Goal: Transaction & Acquisition: Book appointment/travel/reservation

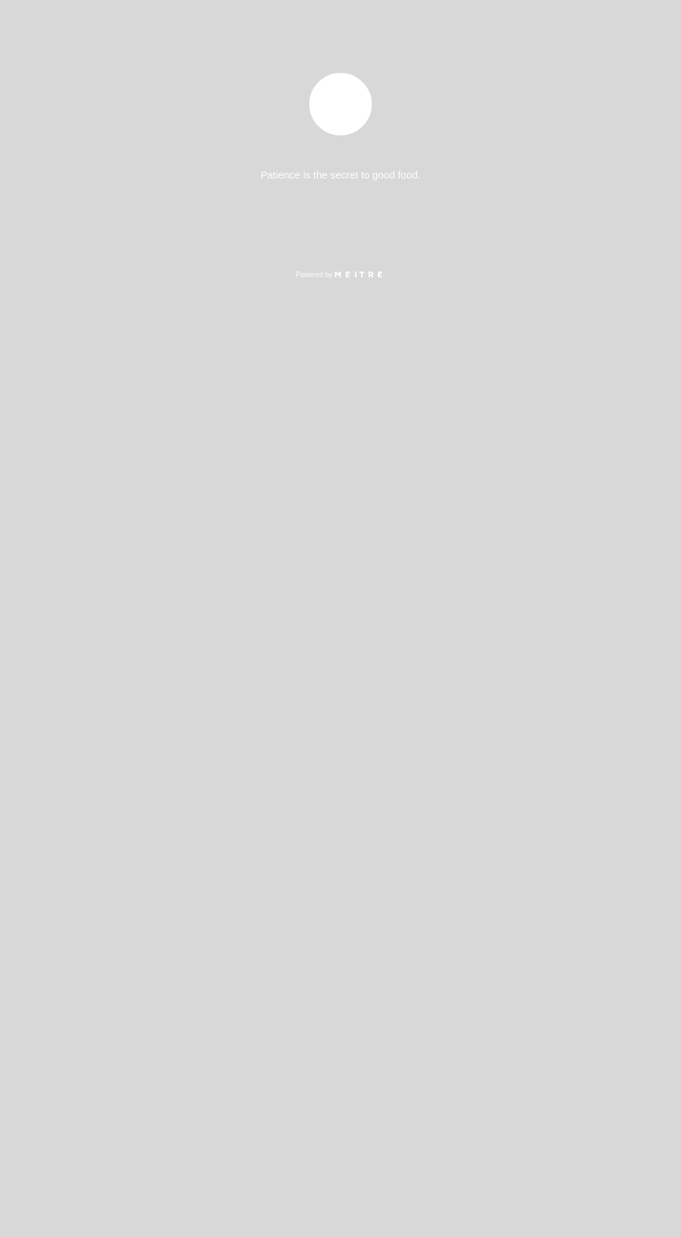
select select "es"
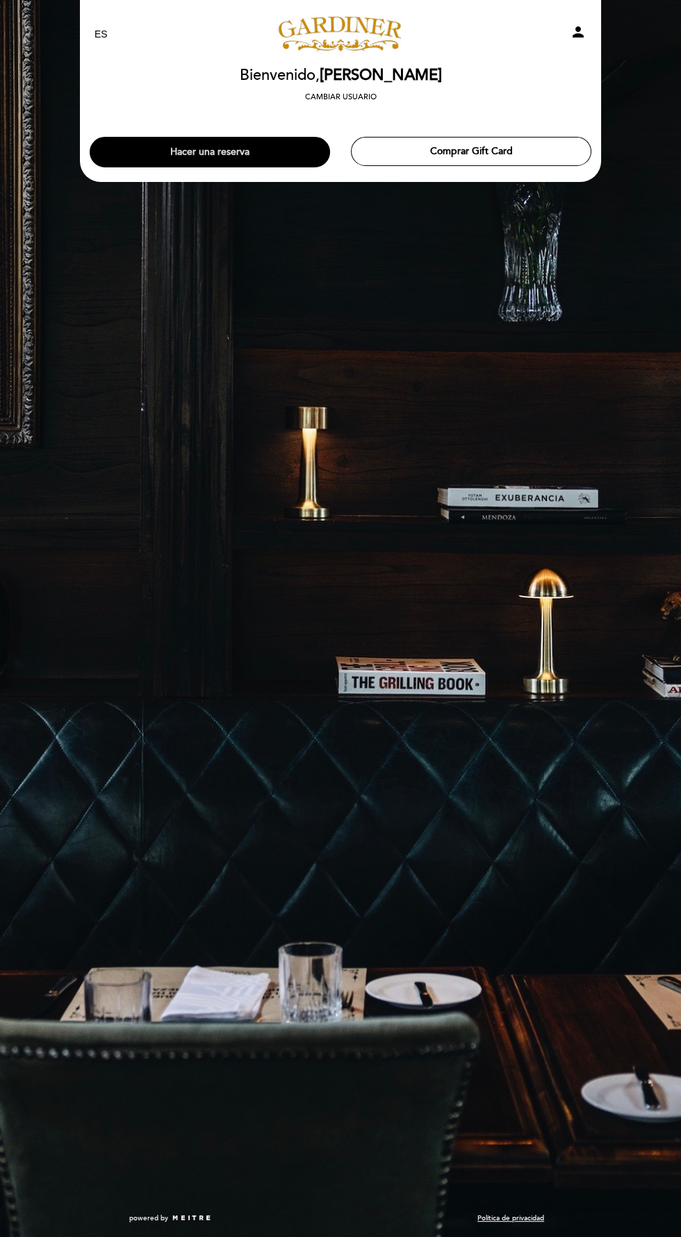
click at [197, 151] on button "Hacer una reserva" at bounding box center [210, 152] width 240 height 31
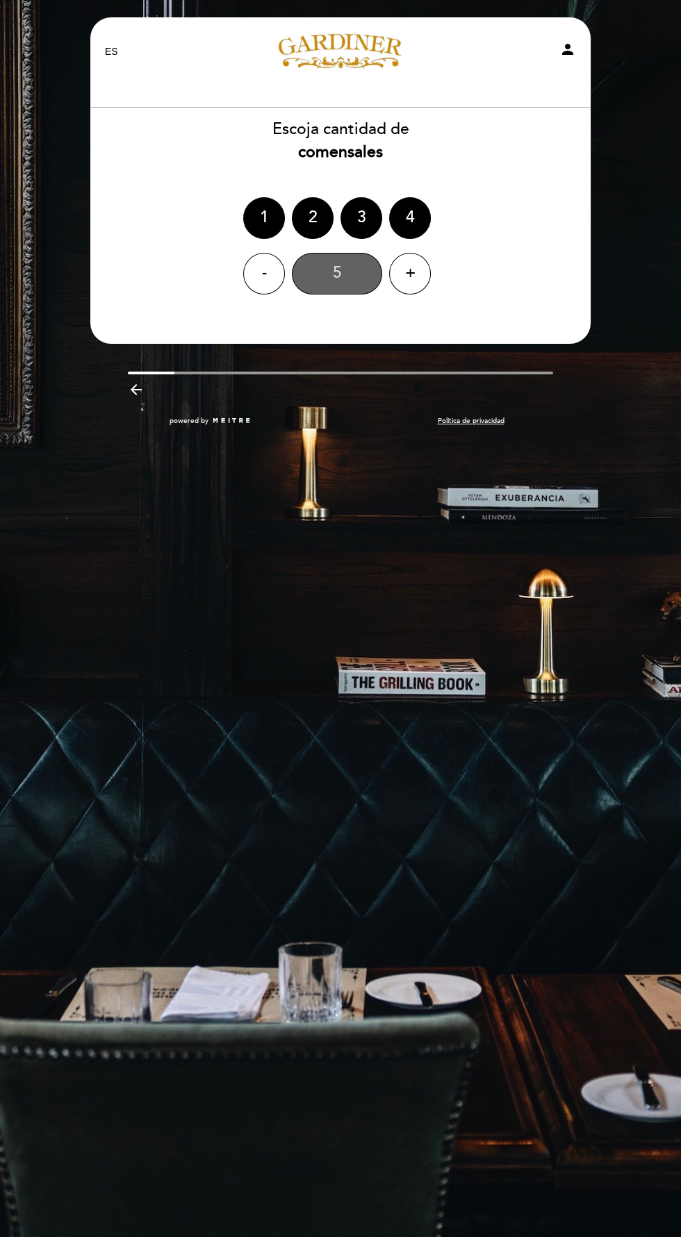
click at [342, 290] on div "5" at bounding box center [337, 274] width 90 height 42
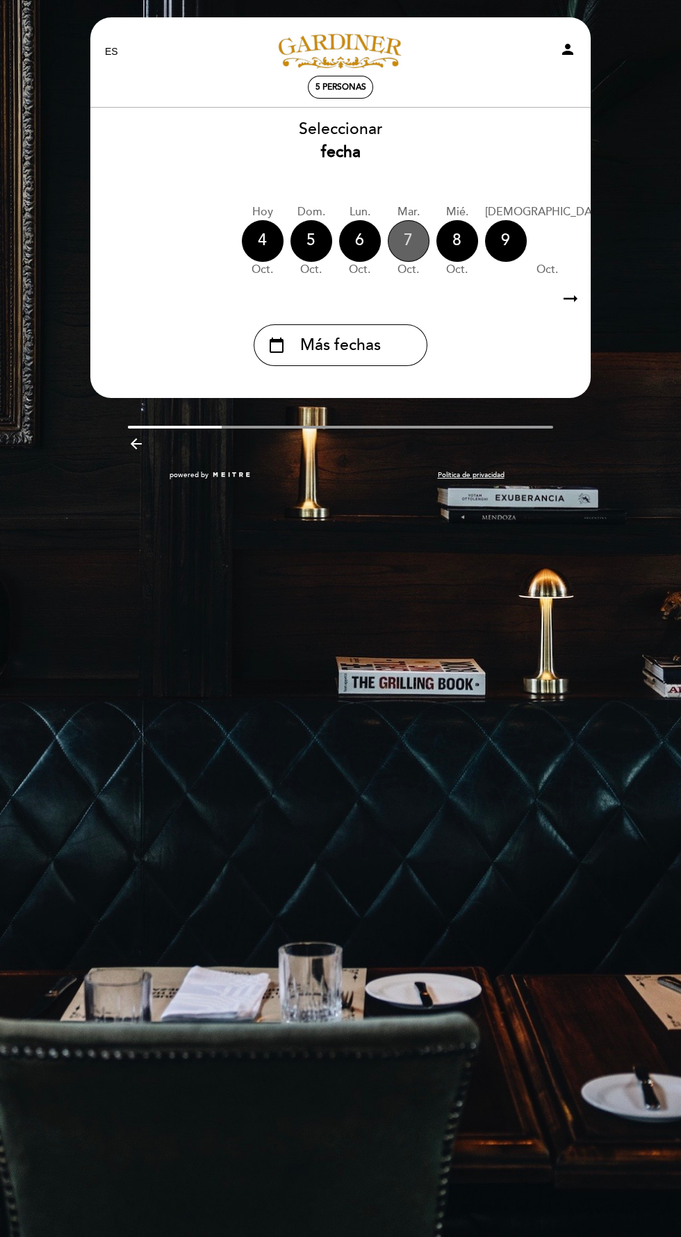
click at [392, 238] on div "7" at bounding box center [409, 241] width 42 height 42
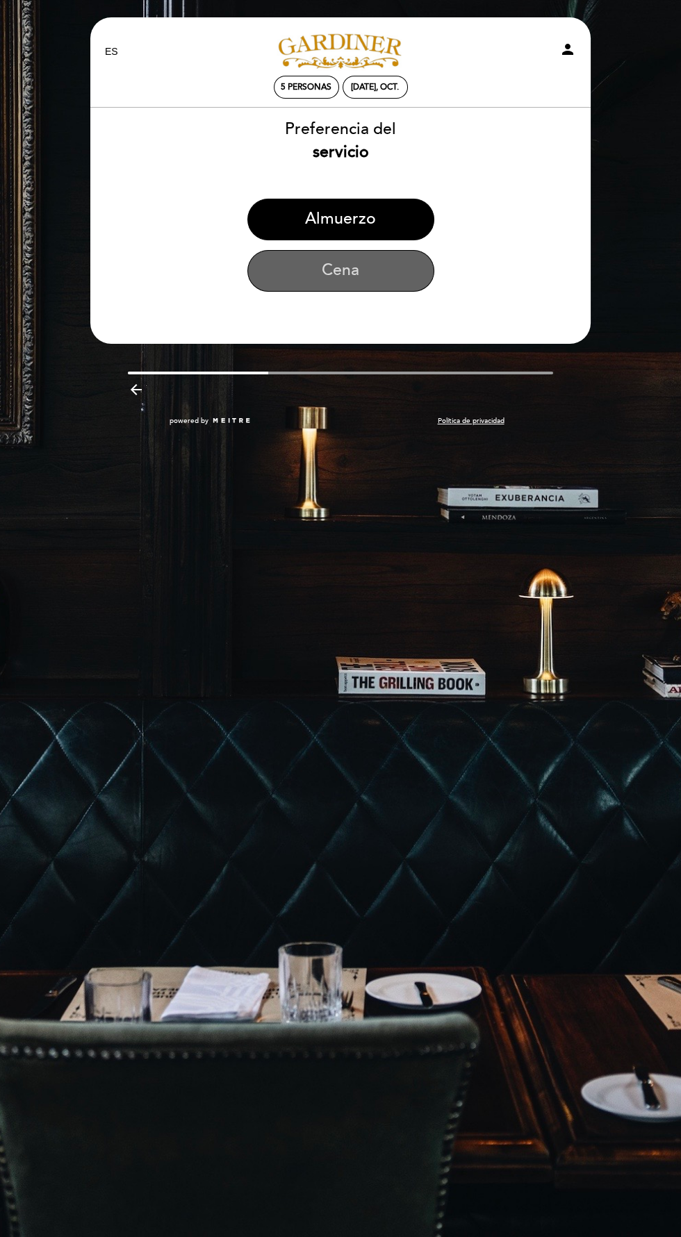
click at [313, 265] on button "Cena" at bounding box center [340, 271] width 187 height 42
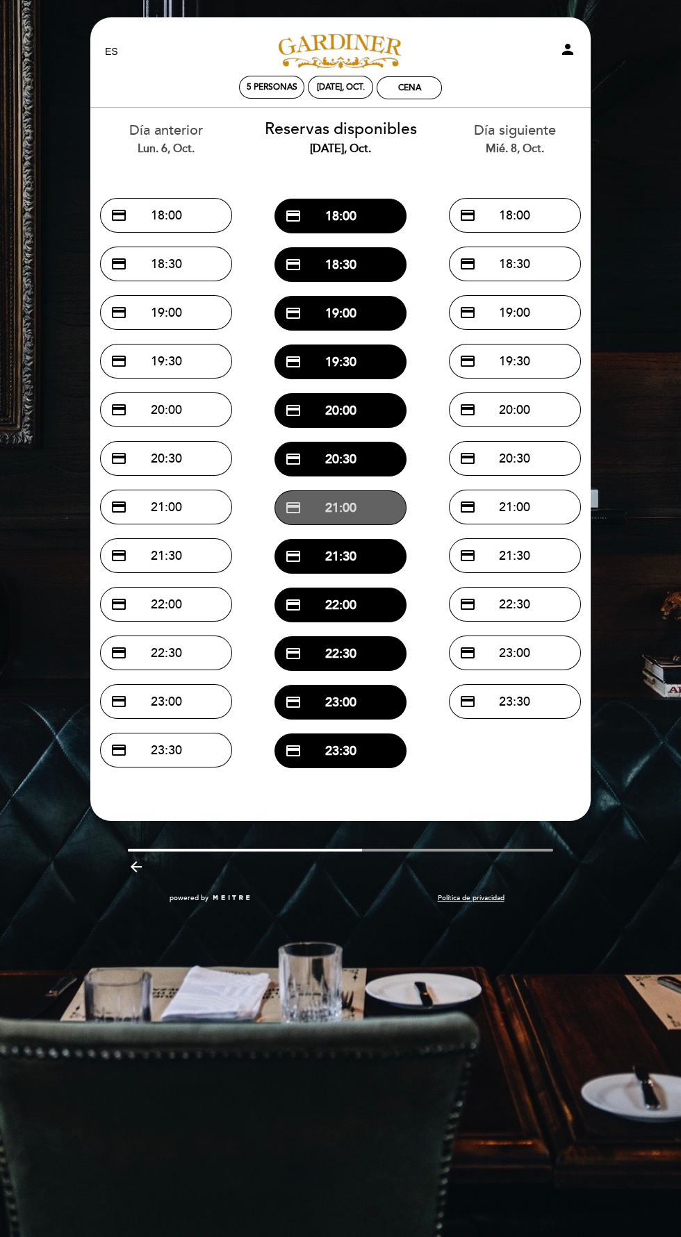
click at [295, 506] on span "credit_card" at bounding box center [293, 507] width 17 height 17
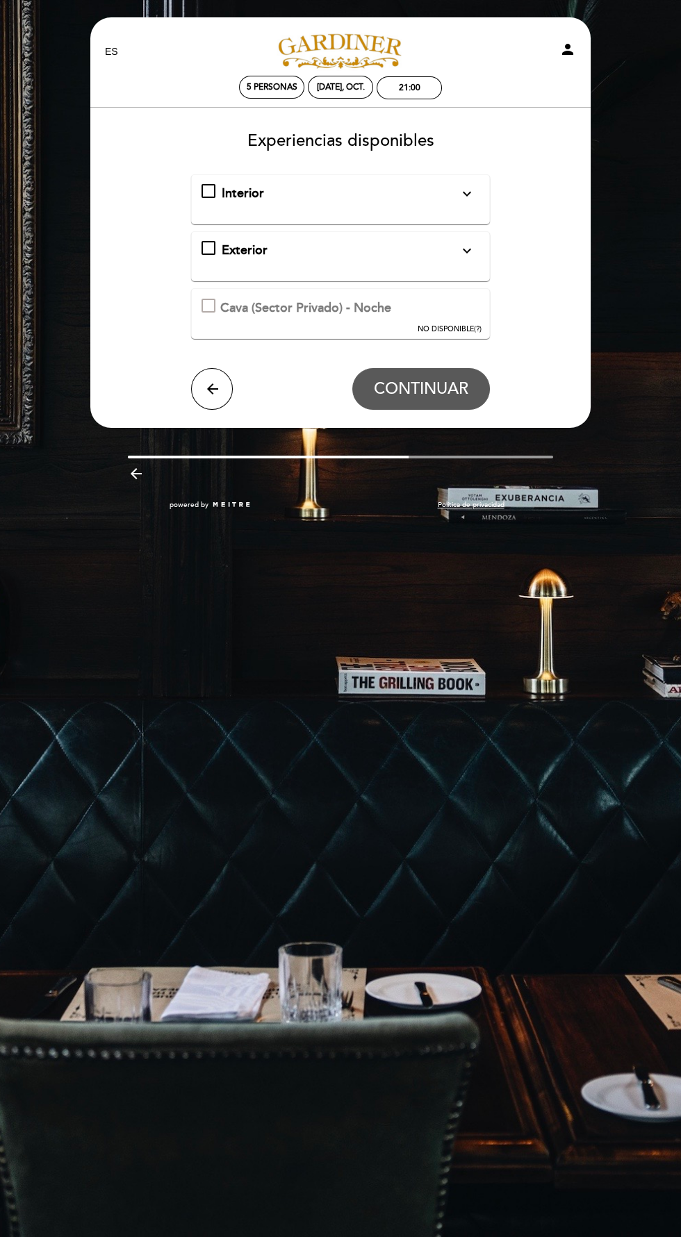
click at [209, 190] on div "Interior expand_more Solo mesas disponibles en el interior de salón" at bounding box center [339, 194] width 277 height 18
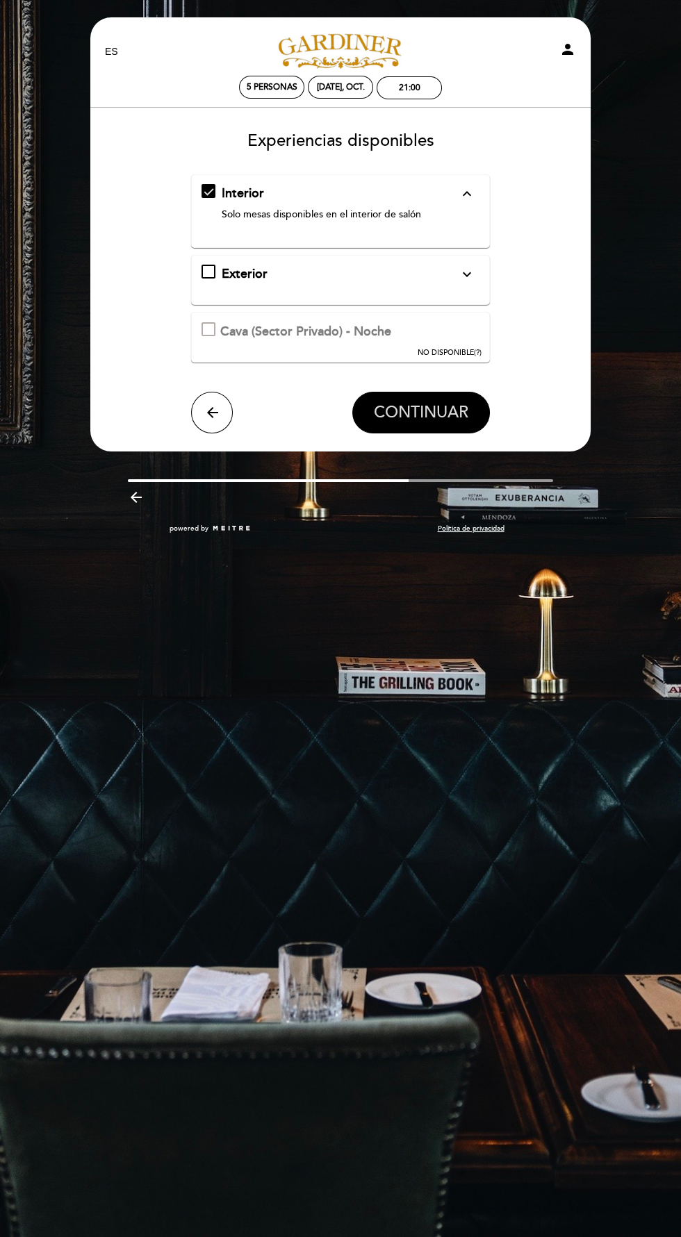
click at [405, 409] on span "CONTINUAR" at bounding box center [421, 412] width 94 height 19
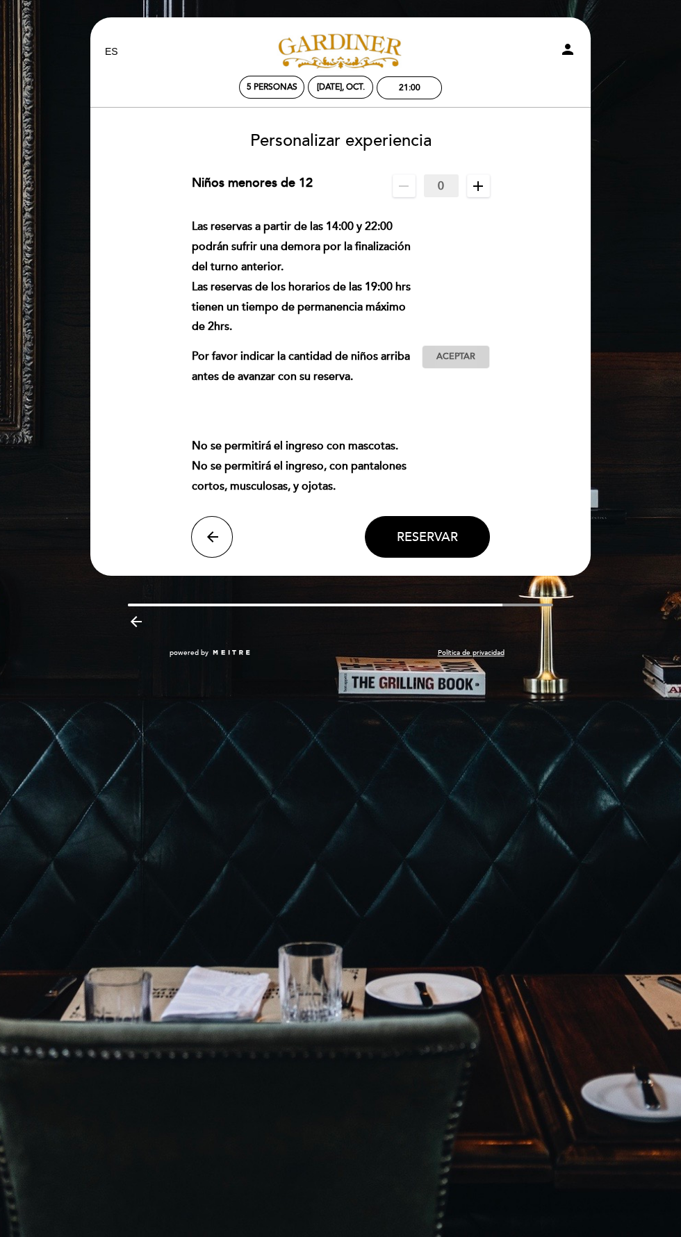
click at [452, 356] on span "Aceptar" at bounding box center [455, 357] width 39 height 13
click at [410, 533] on span "Reservar" at bounding box center [427, 536] width 61 height 15
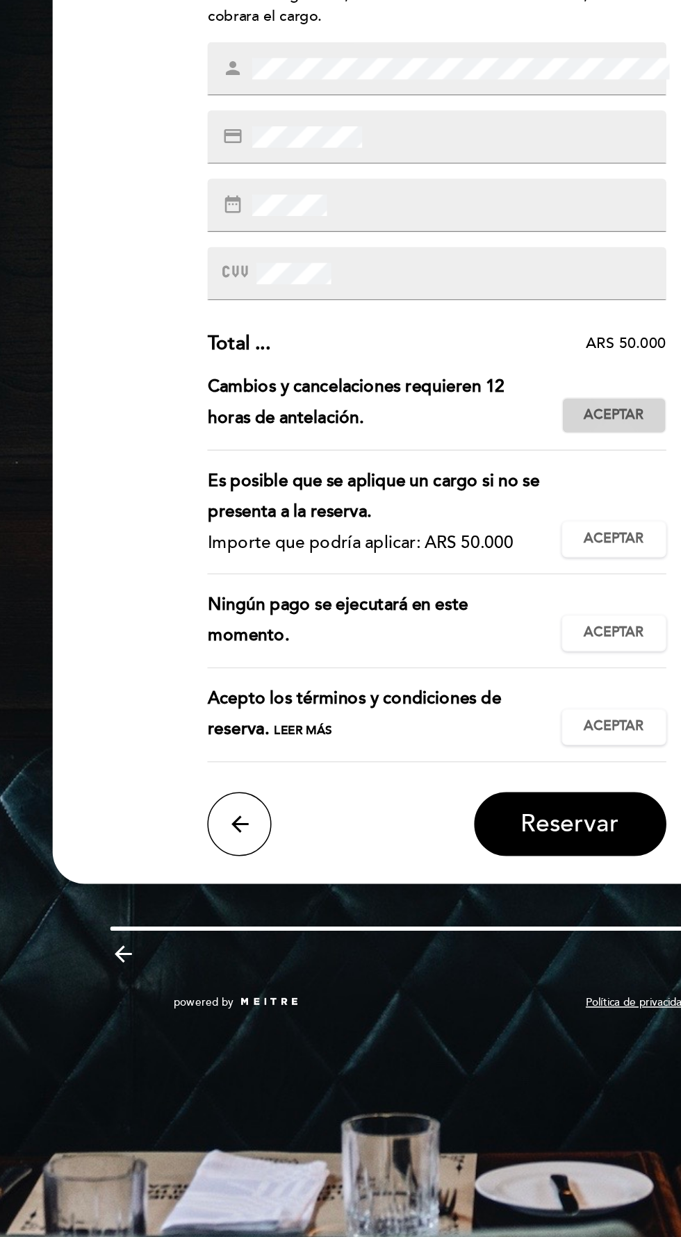
click at [454, 478] on button "Aceptar Aceptado" at bounding box center [456, 488] width 68 height 24
click at [461, 565] on span "Aceptar" at bounding box center [455, 568] width 39 height 13
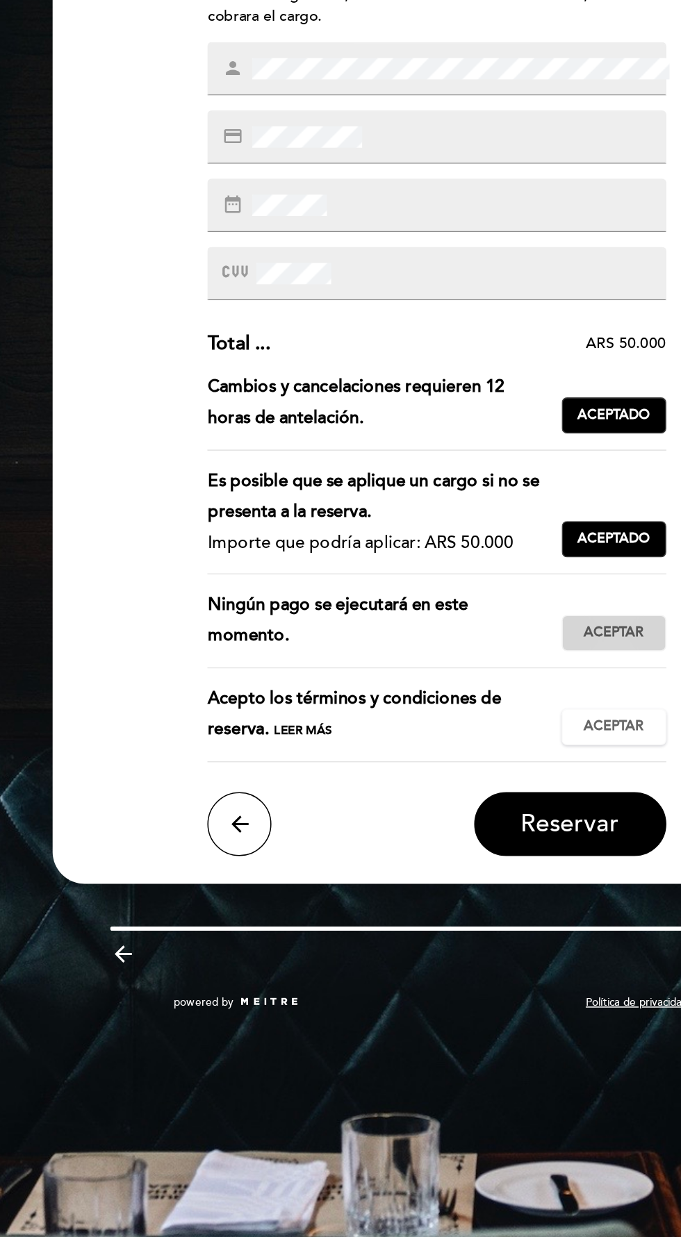
click at [463, 633] on span "Aceptar" at bounding box center [455, 629] width 39 height 13
click at [470, 687] on span "Aceptar" at bounding box center [455, 690] width 39 height 13
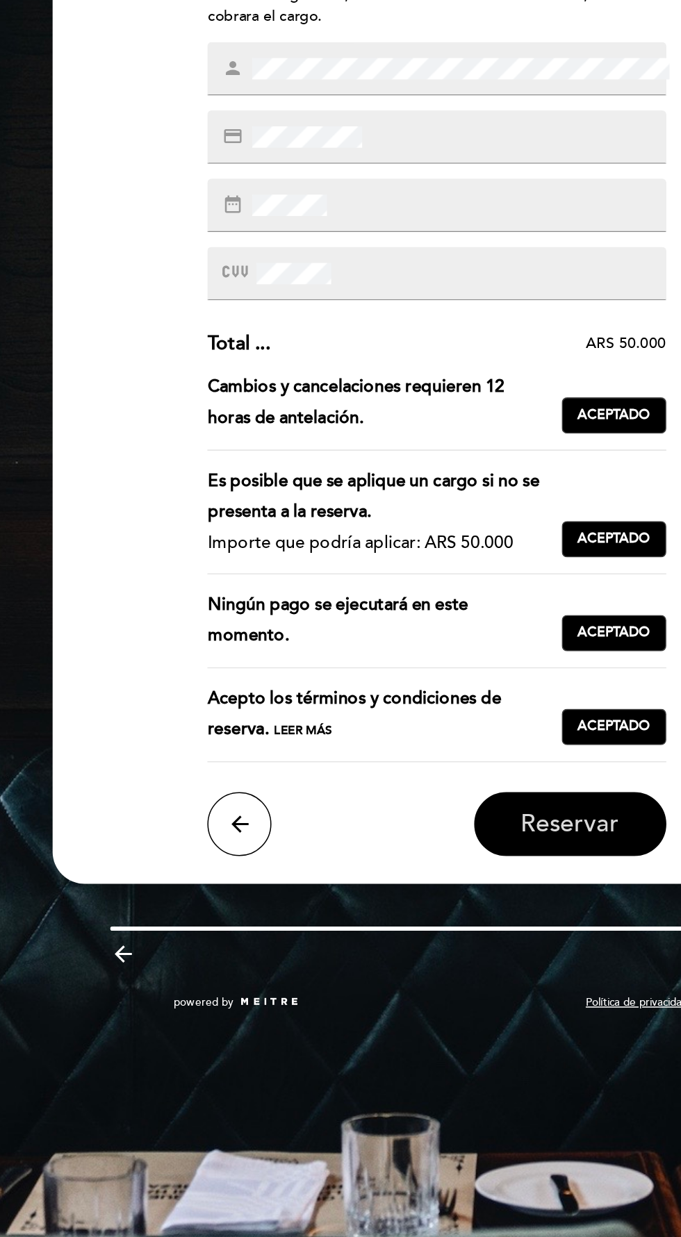
click at [453, 757] on span "Reservar" at bounding box center [427, 753] width 64 height 19
